Goal: Navigation & Orientation: Find specific page/section

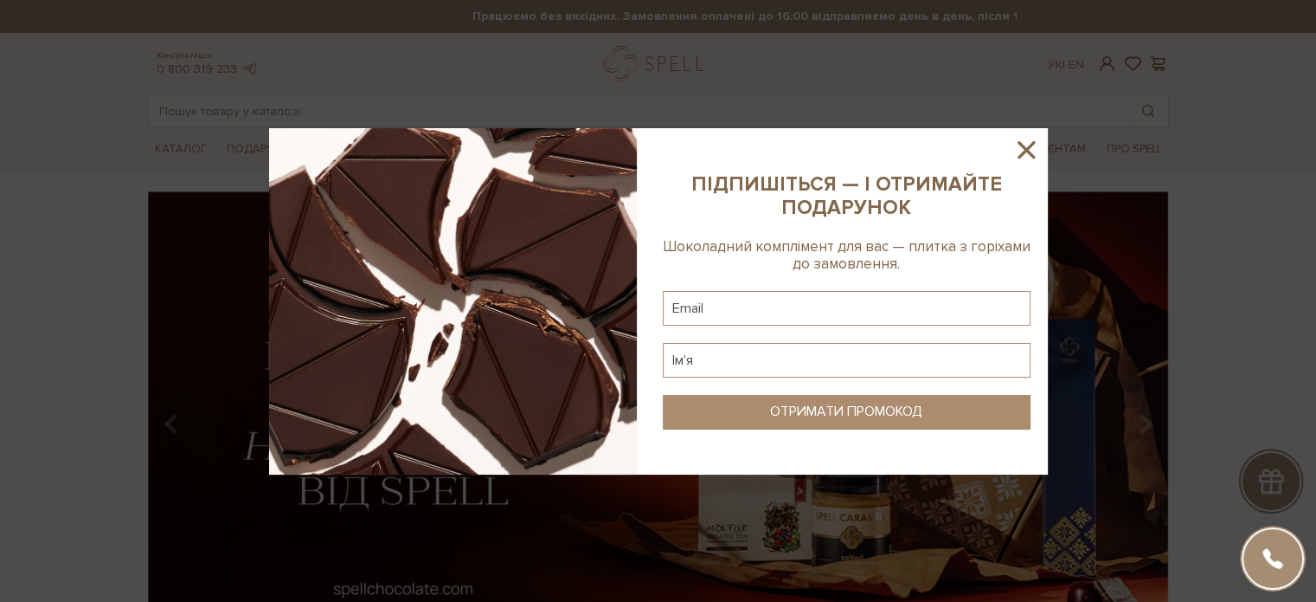
click at [1021, 141] on icon at bounding box center [1026, 149] width 29 height 29
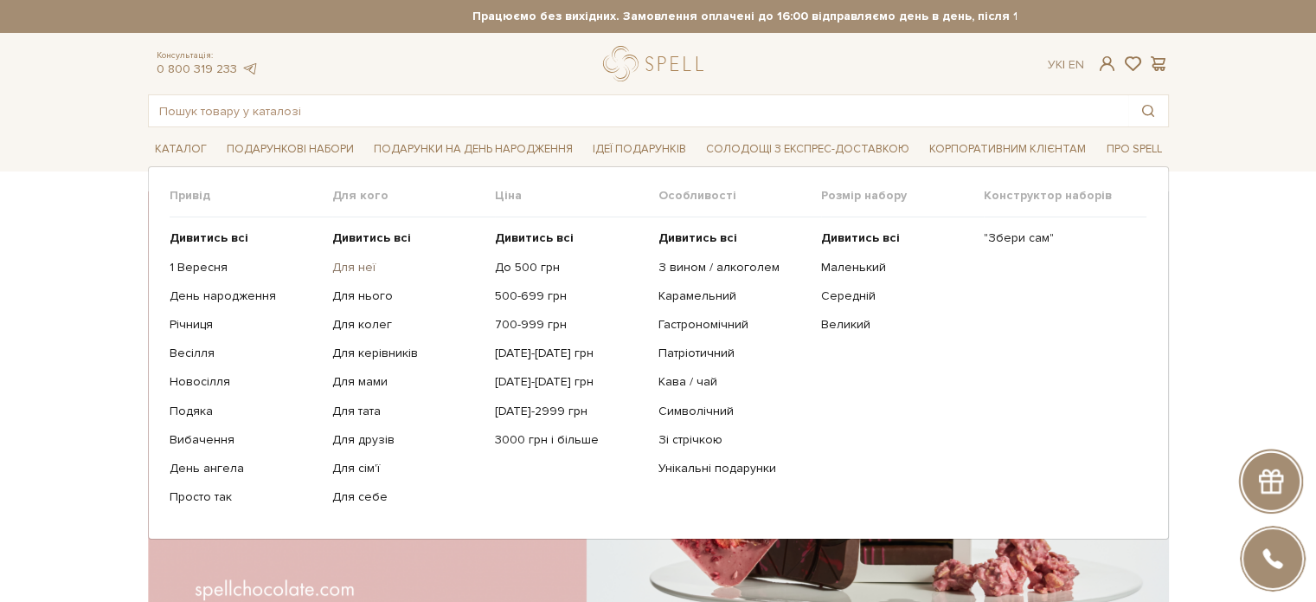
click at [344, 261] on link "Для неї" at bounding box center [407, 268] width 150 height 16
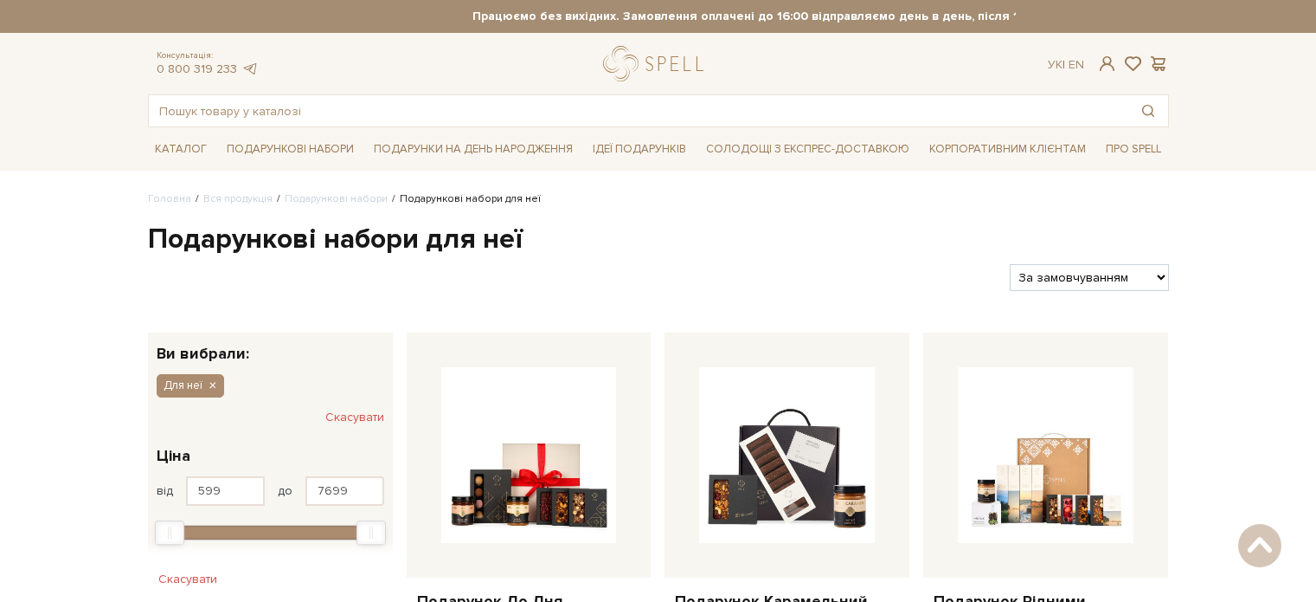
click at [518, 367] on img at bounding box center [529, 455] width 176 height 176
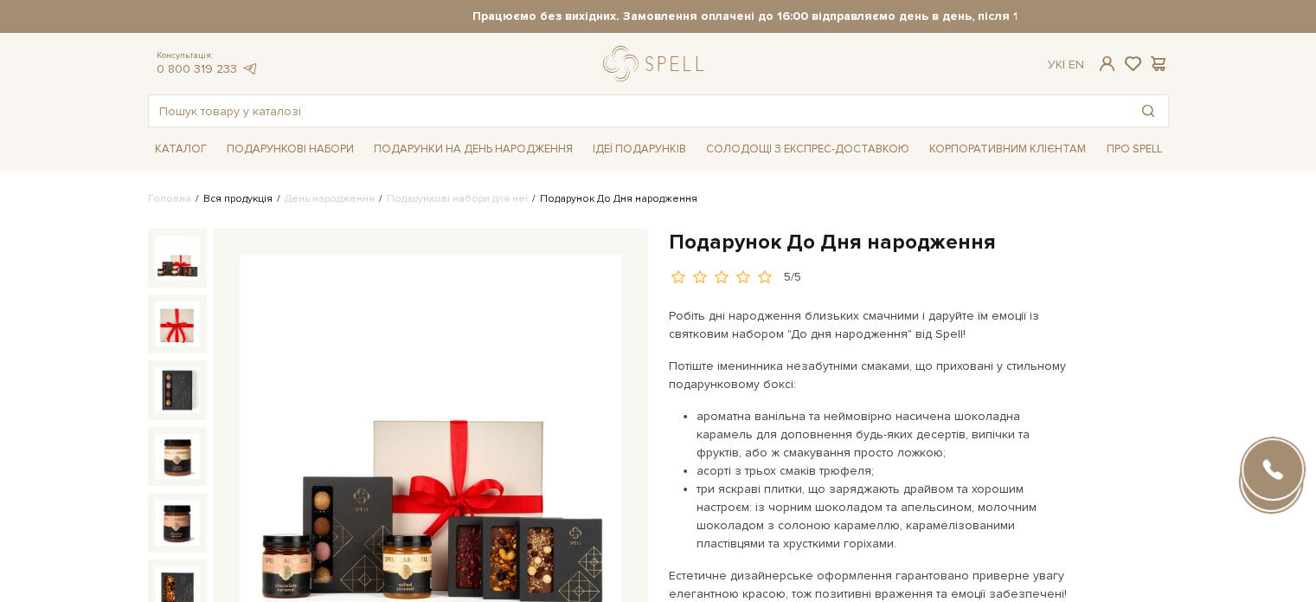
click at [211, 199] on link "Вся продукція" at bounding box center [237, 198] width 69 height 13
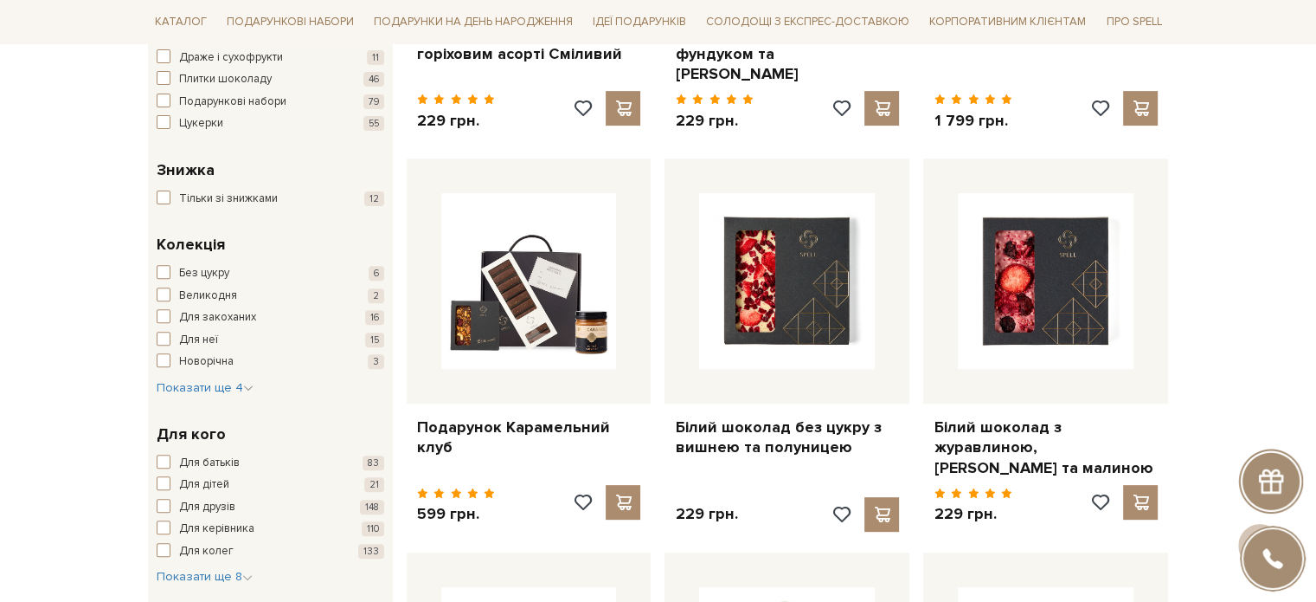
scroll to position [519, 0]
